Goal: Transaction & Acquisition: Download file/media

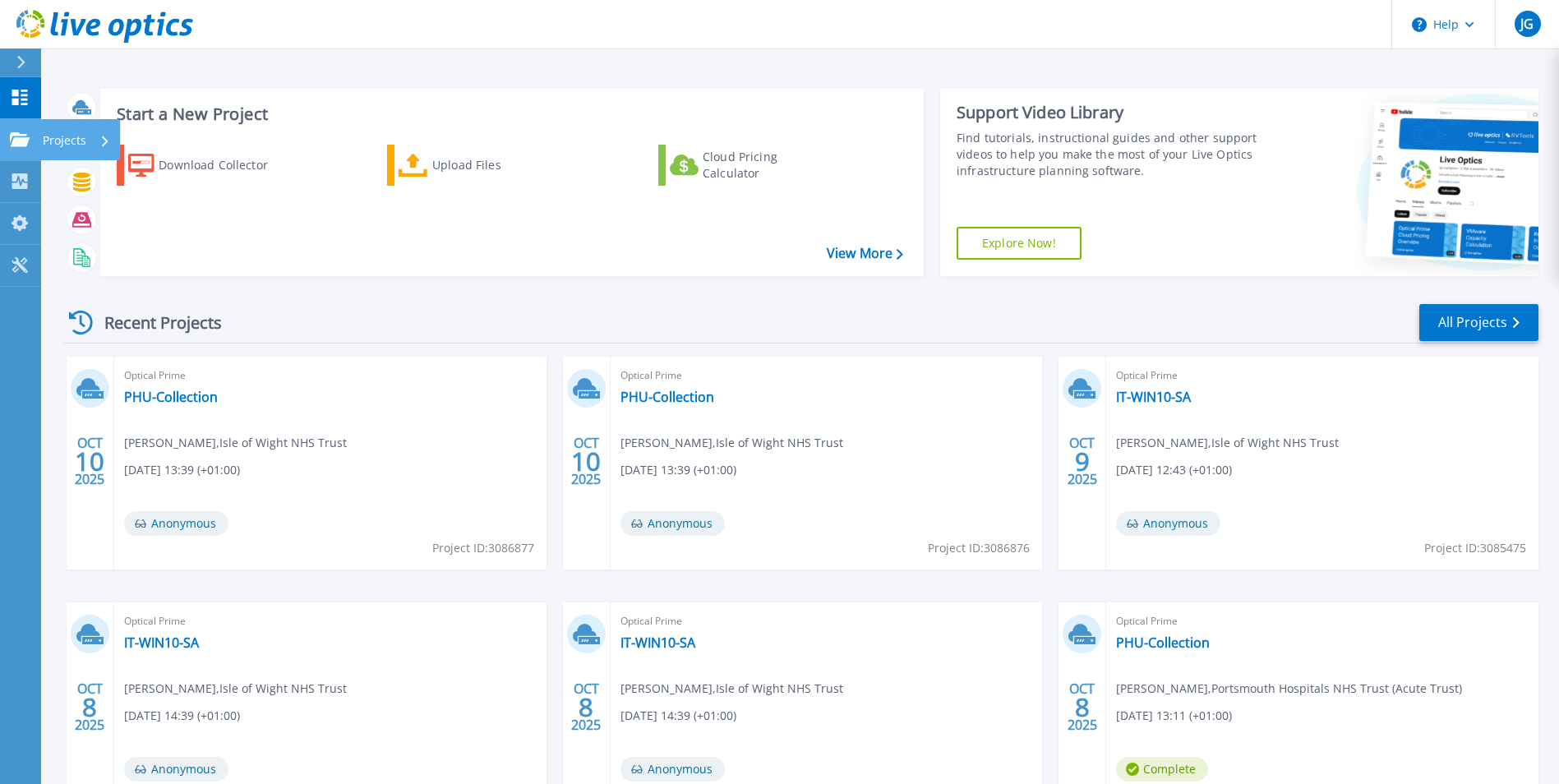
click at [60, 143] on p "Projects" at bounding box center [64, 140] width 43 height 42
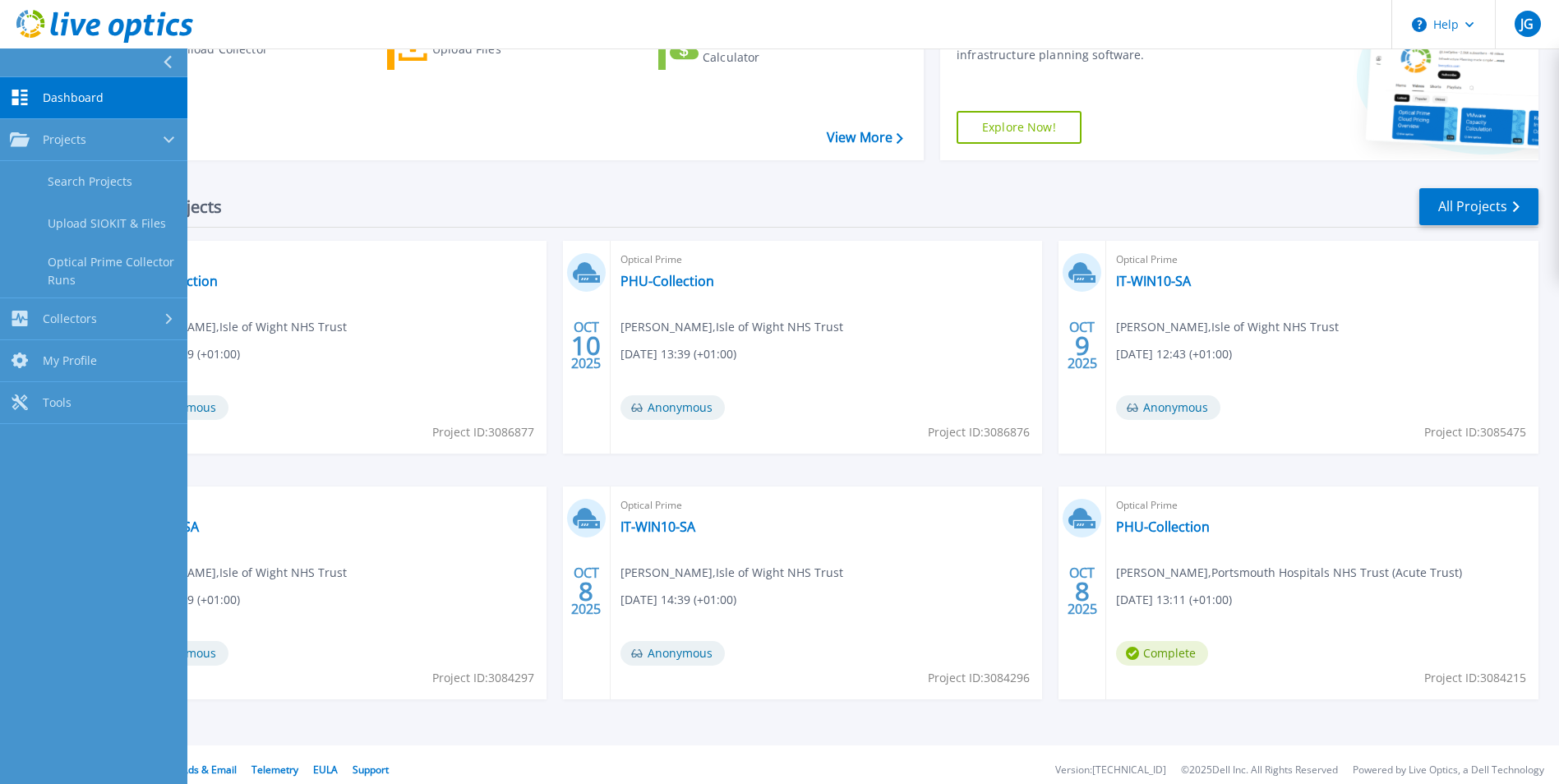
scroll to position [127, 0]
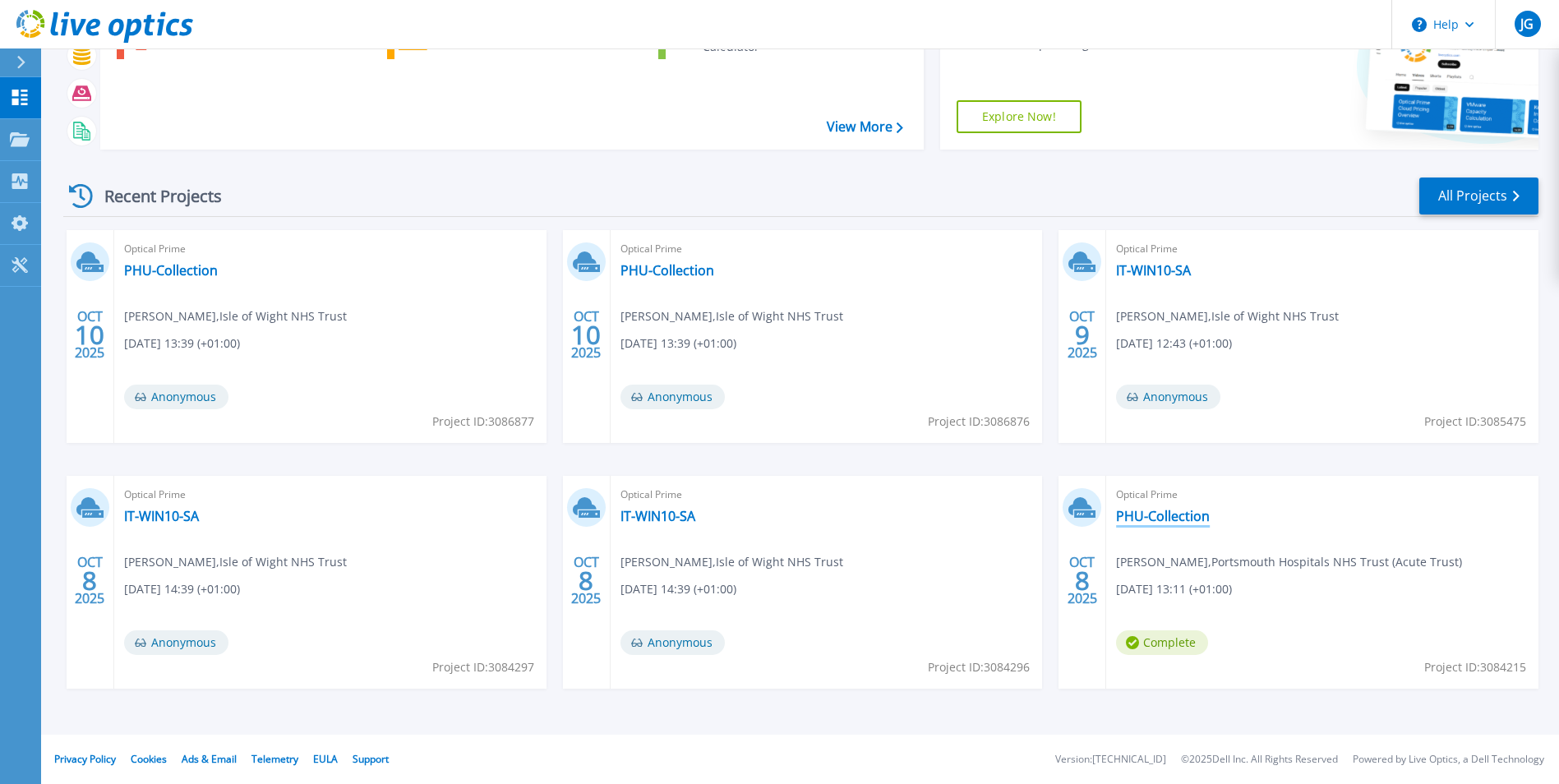
click at [1155, 515] on link "PHU-Collection" at bounding box center [1163, 516] width 93 height 16
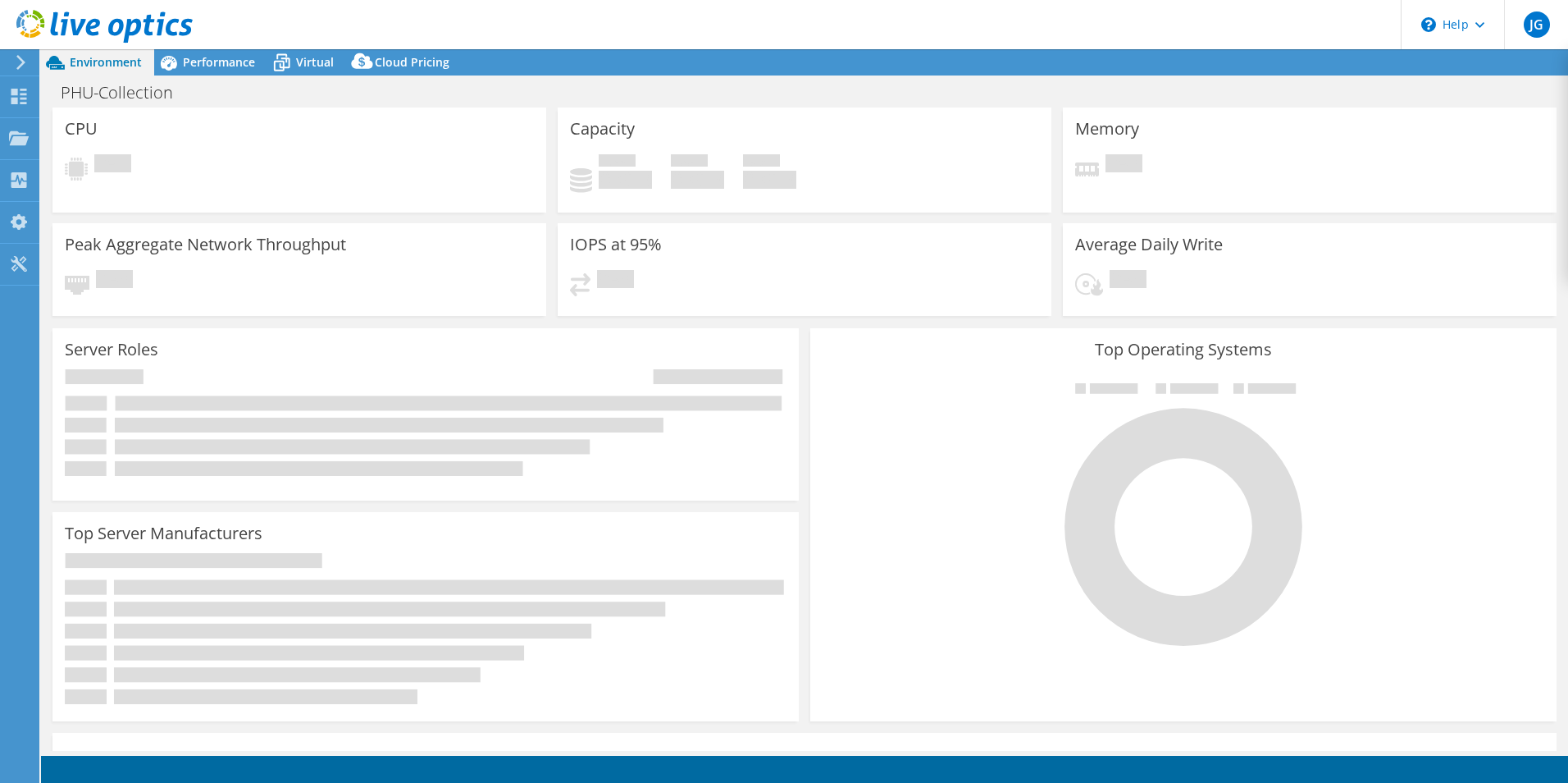
select select "EULondon"
select select "GBP"
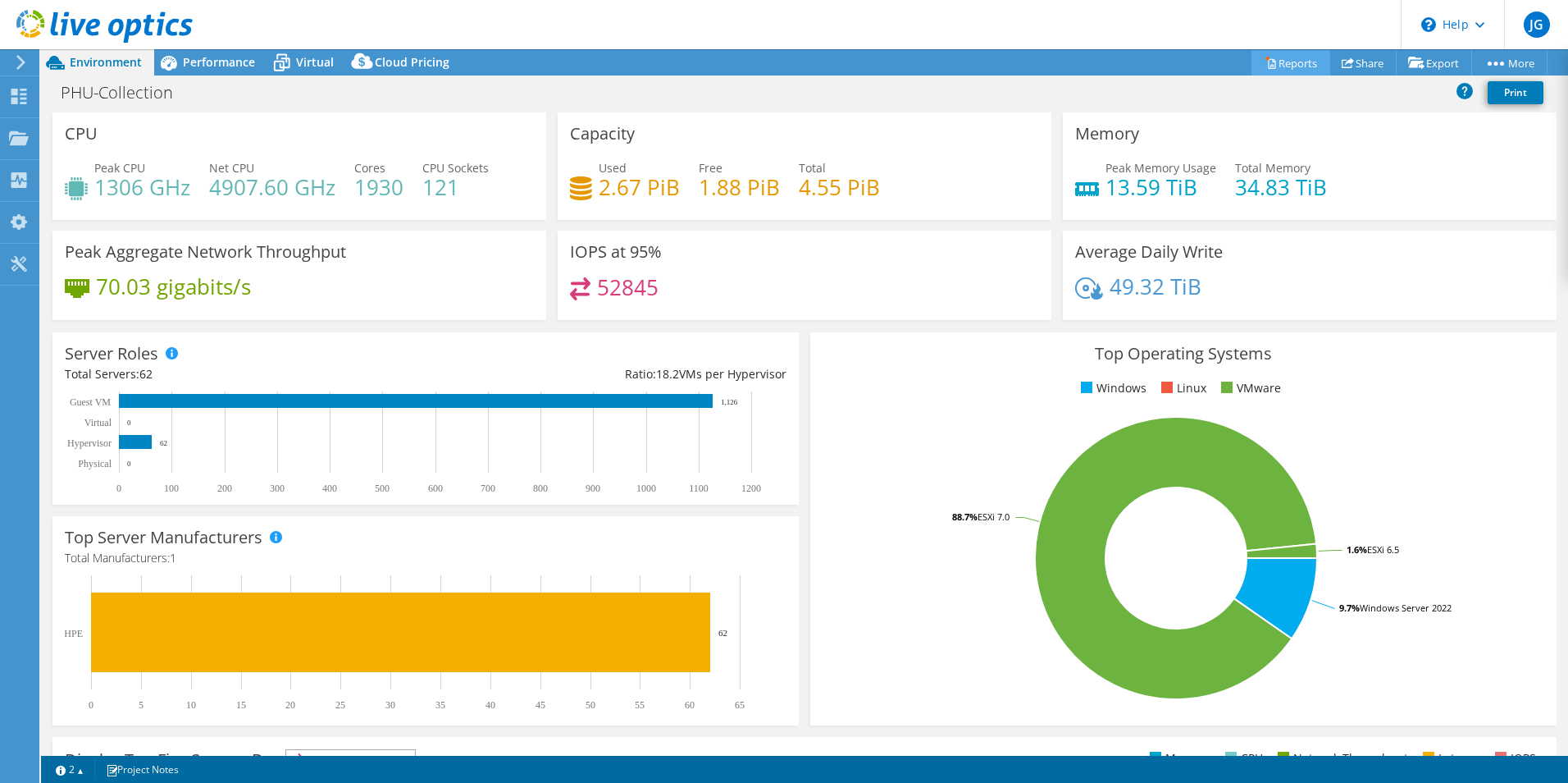
click at [1275, 65] on link "Reports" at bounding box center [1291, 63] width 79 height 25
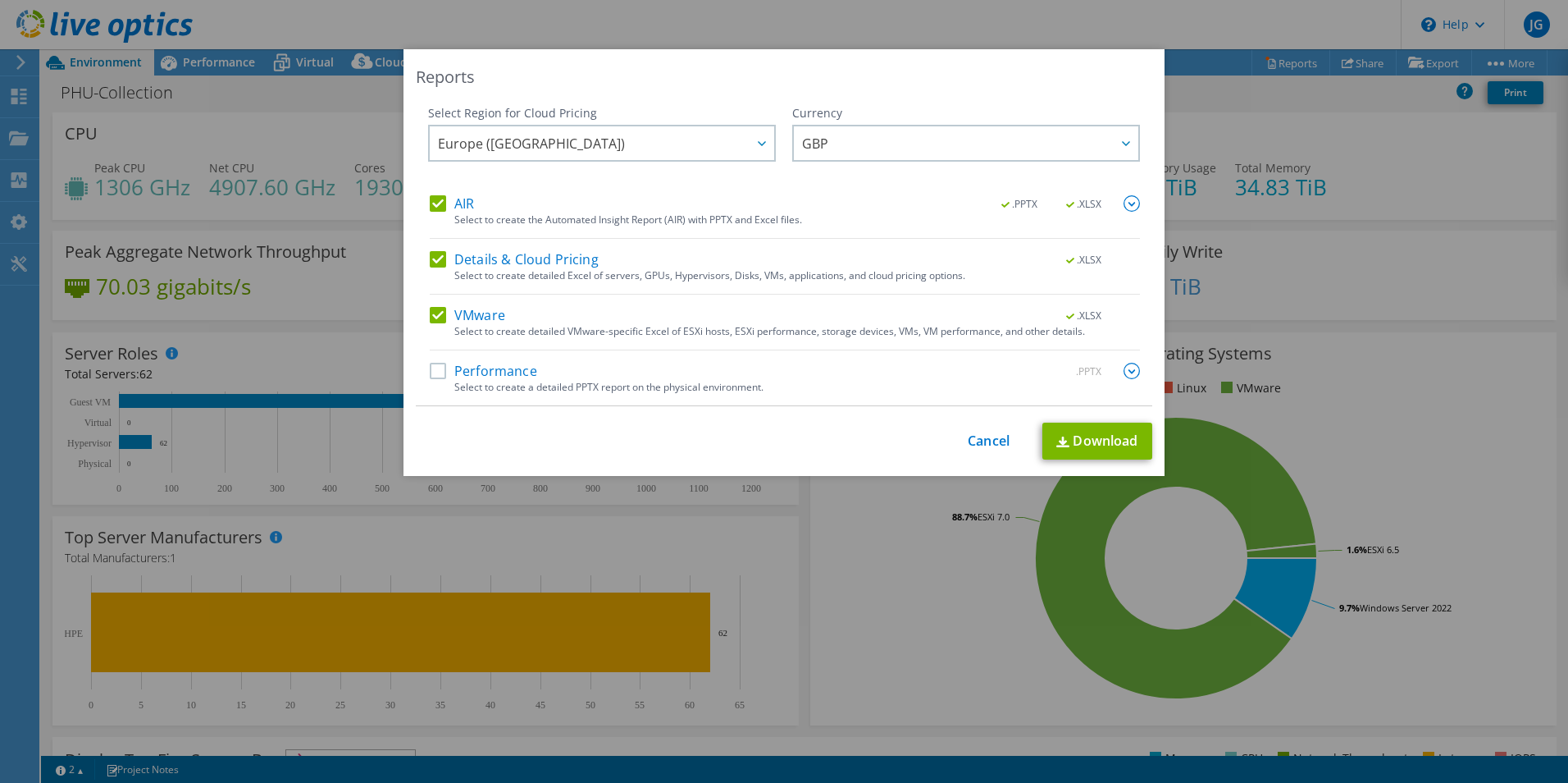
click at [433, 370] on label "Performance" at bounding box center [483, 371] width 108 height 16
click at [0, 0] on input "Performance" at bounding box center [0, 0] width 0 height 0
click at [1107, 444] on link "Download" at bounding box center [1097, 441] width 110 height 37
click at [1476, 356] on div "Reports Select Region for Cloud Pricing Asia Pacific (Hong Kong) Asia Pacific (…" at bounding box center [784, 391] width 1568 height 685
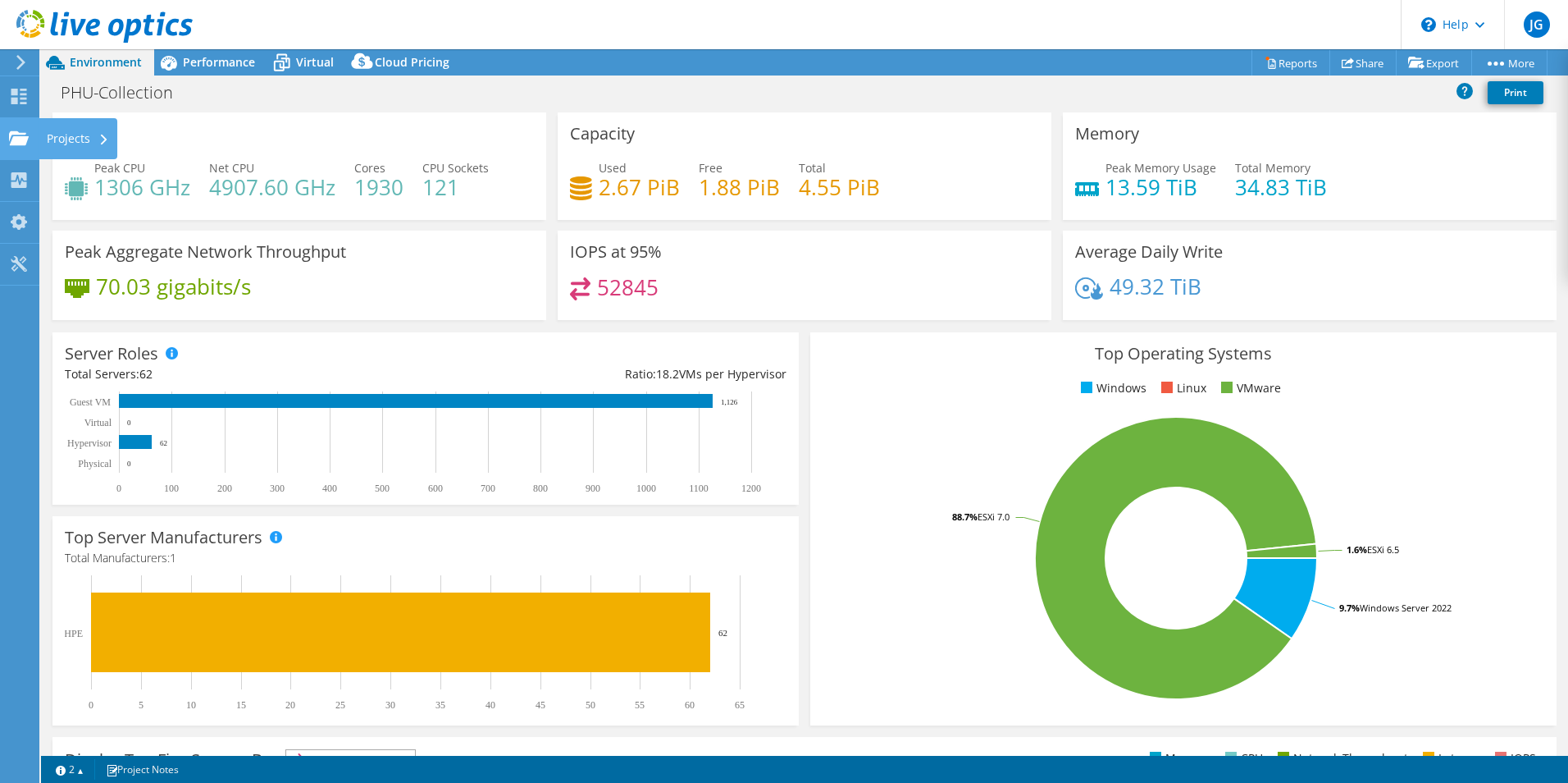
click at [46, 139] on div "Projects" at bounding box center [77, 138] width 79 height 41
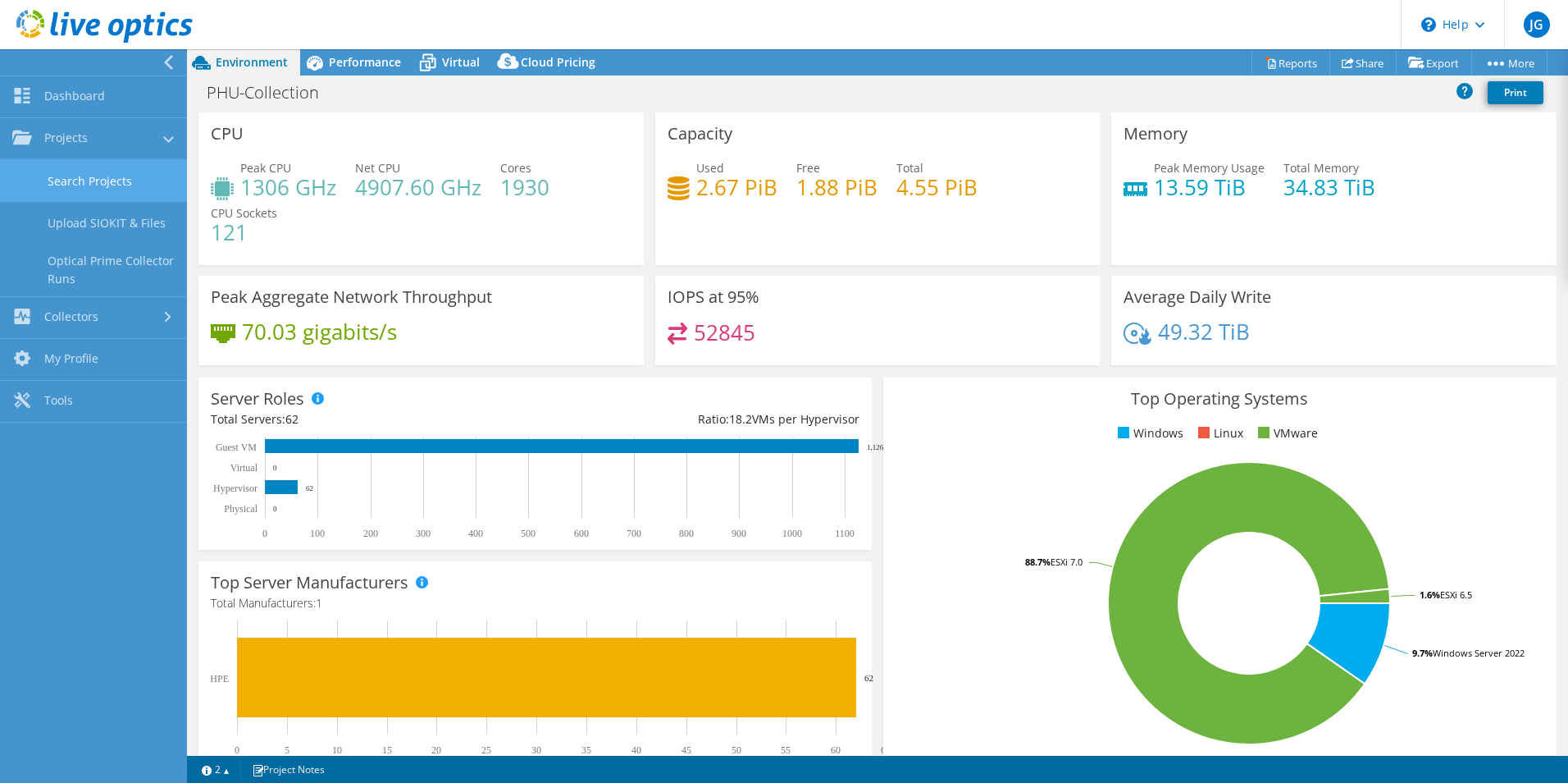
click at [95, 182] on link "Search Projects" at bounding box center [93, 181] width 187 height 42
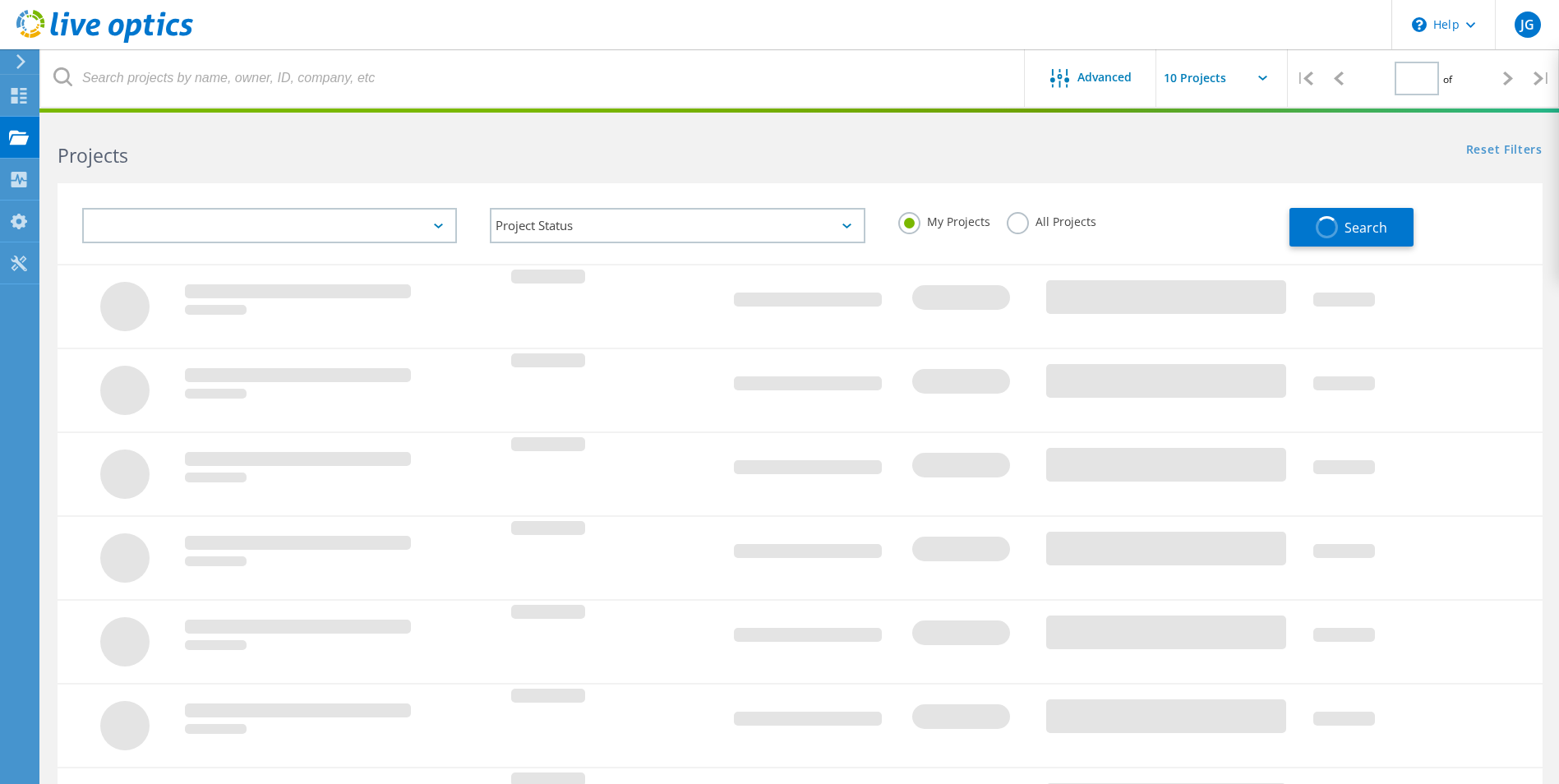
type input "1"
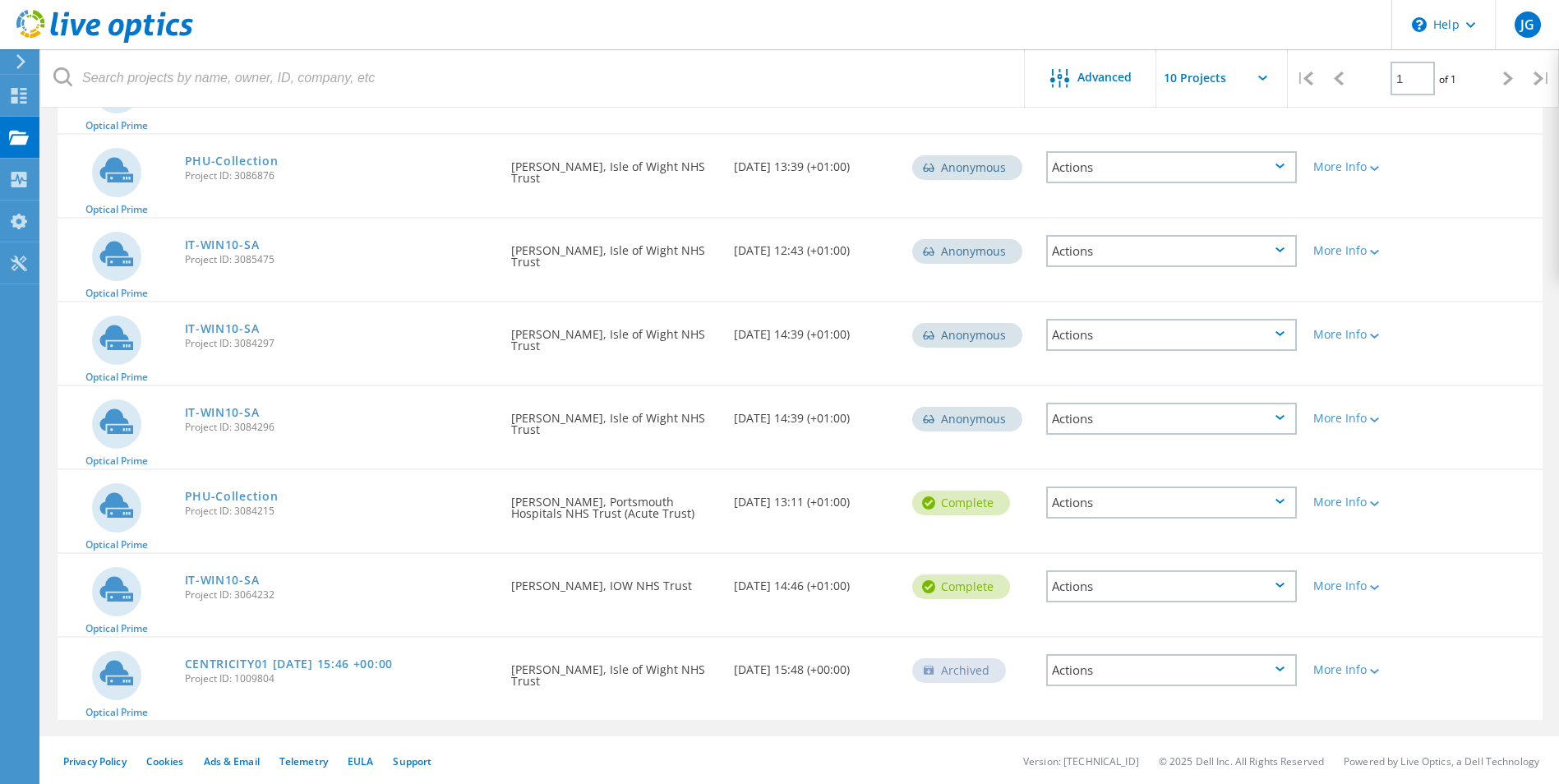
scroll to position [254, 0]
click at [239, 578] on link "IT-WIN10-SA" at bounding box center [223, 578] width 75 height 12
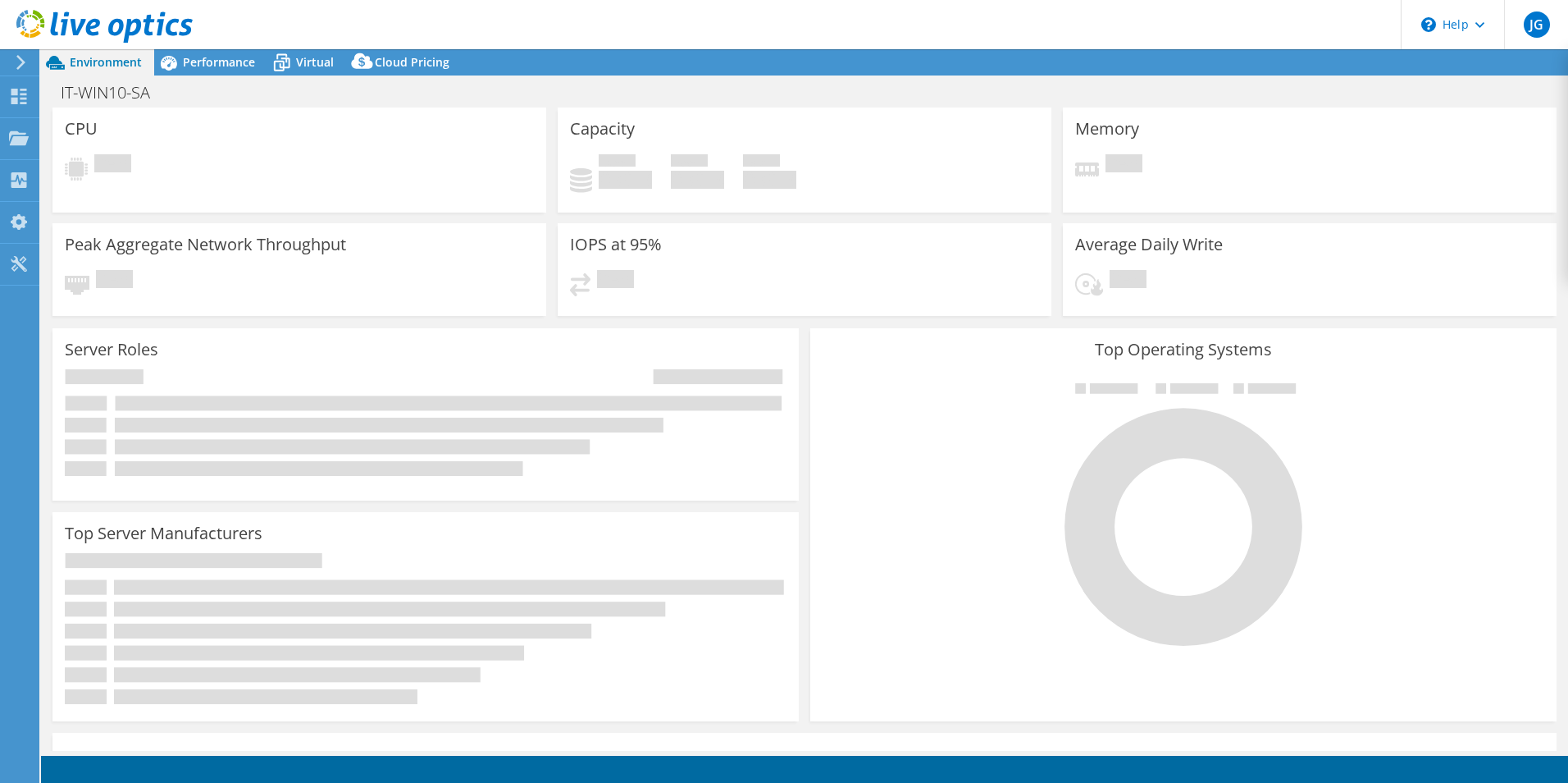
select select "EULondon"
select select "GBP"
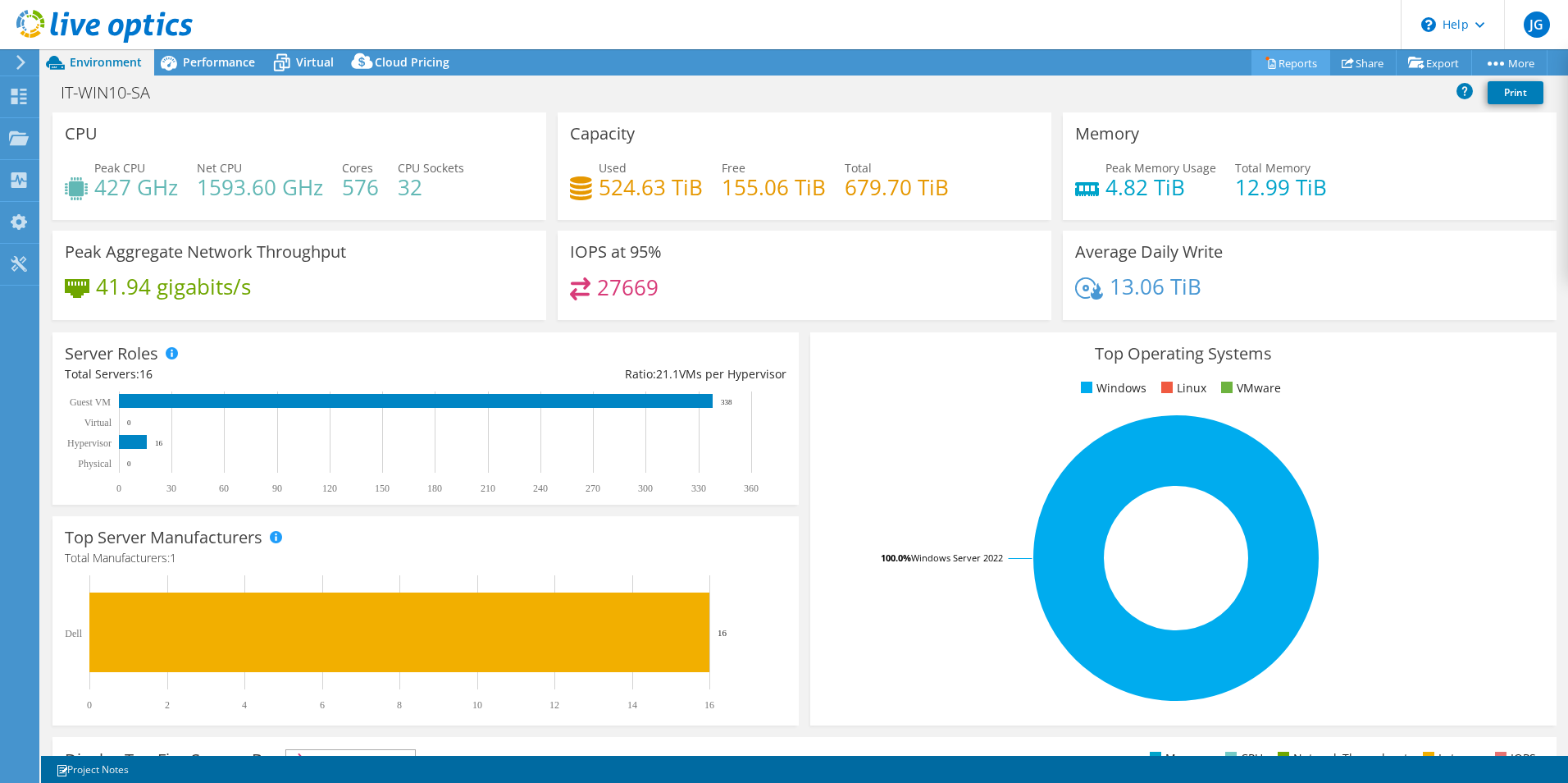
click at [1291, 64] on link "Reports" at bounding box center [1291, 63] width 79 height 25
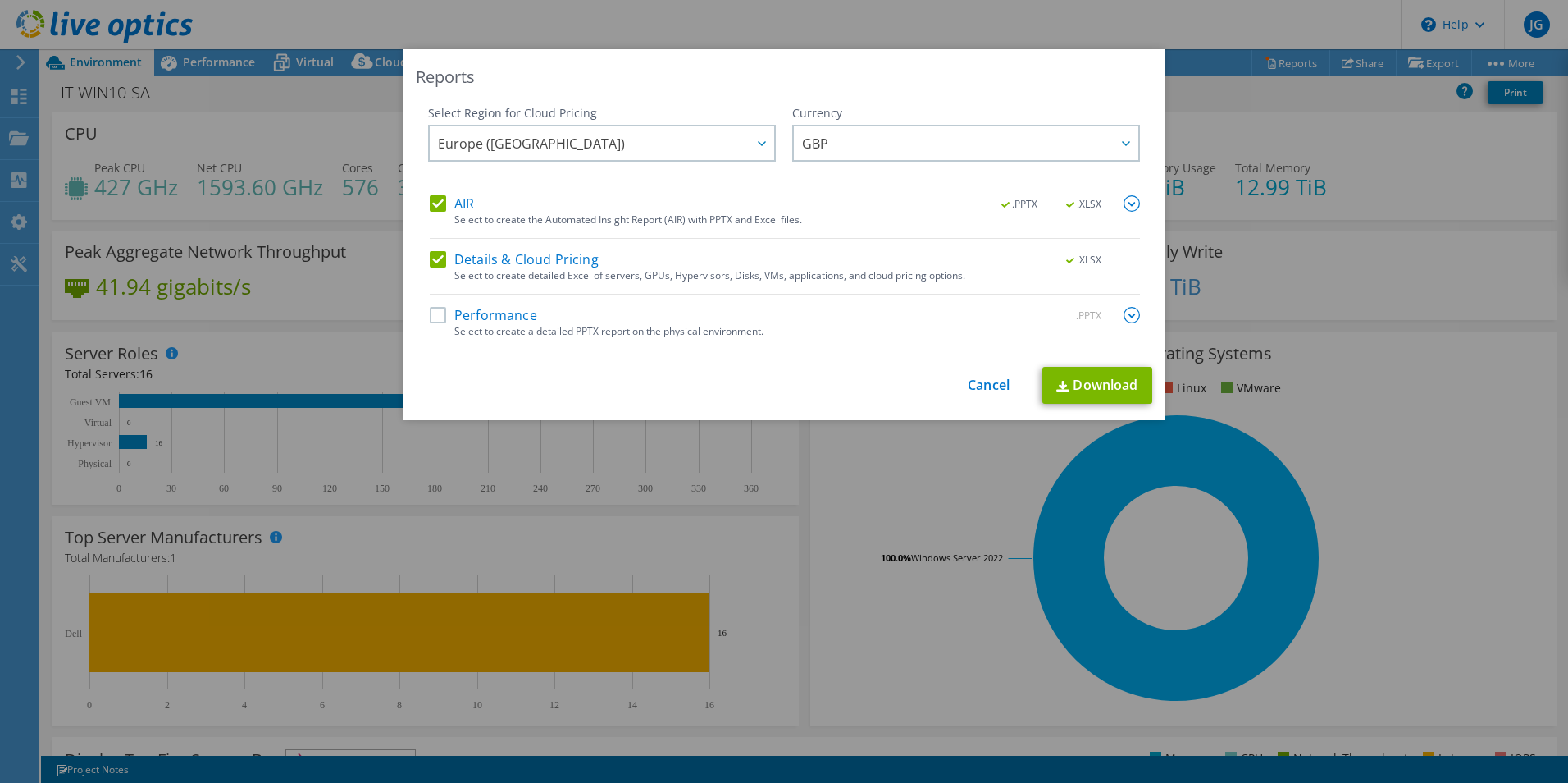
click at [439, 327] on div "Performance .PPTX Select to create a detailed PPTX report on the physical envir…" at bounding box center [785, 328] width 711 height 42
click at [438, 316] on label "Performance" at bounding box center [483, 315] width 108 height 16
click at [0, 0] on input "Performance" at bounding box center [0, 0] width 0 height 0
click at [1097, 387] on link "Download" at bounding box center [1097, 385] width 110 height 37
